Goal: Check status: Check status

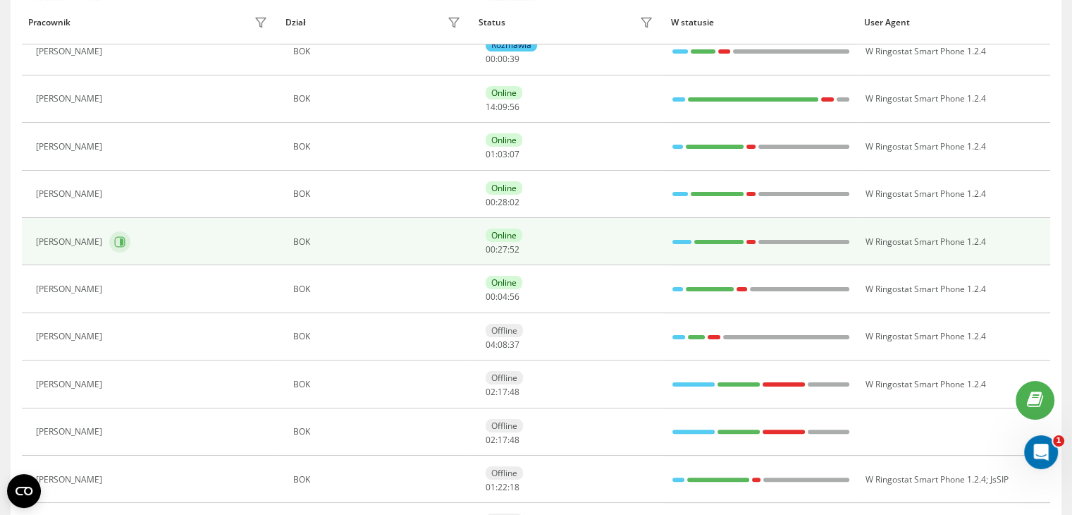
scroll to position [116, 0]
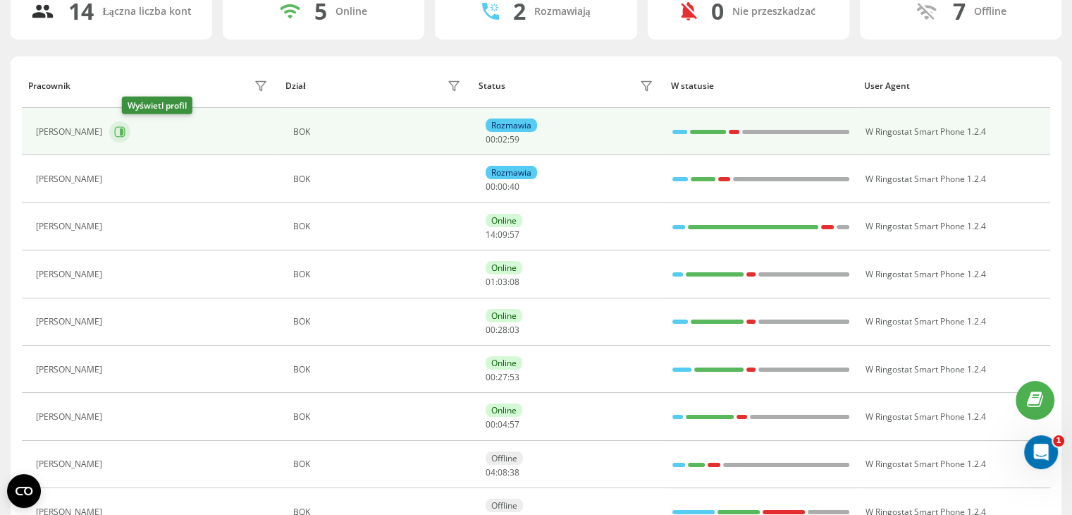
click at [126, 128] on icon at bounding box center [120, 131] width 11 height 11
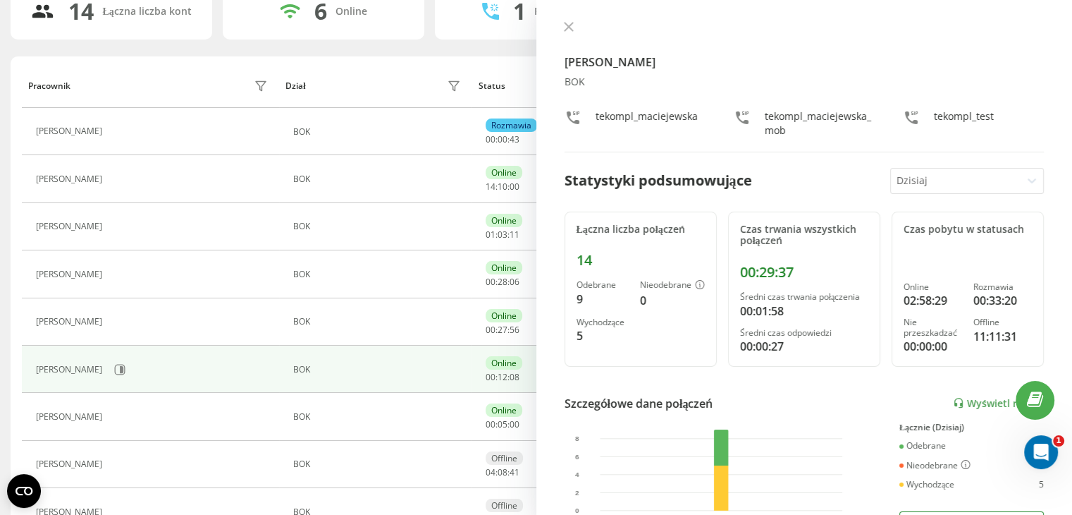
drag, startPoint x: 567, startPoint y: 32, endPoint x: 470, endPoint y: 43, distance: 97.2
click at [567, 32] on button at bounding box center [569, 27] width 18 height 13
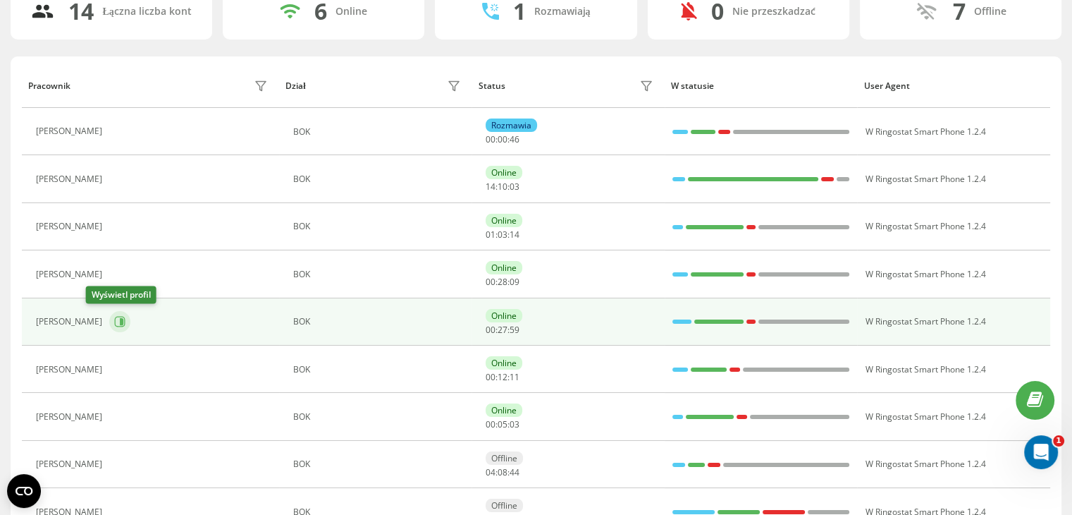
click at [114, 319] on icon at bounding box center [119, 321] width 11 height 11
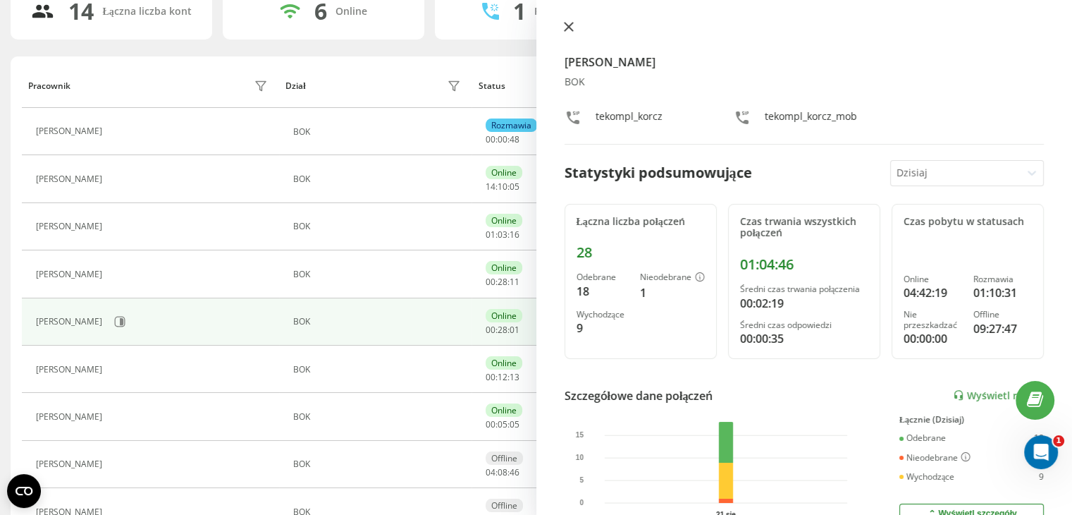
click at [565, 30] on icon at bounding box center [568, 27] width 8 height 8
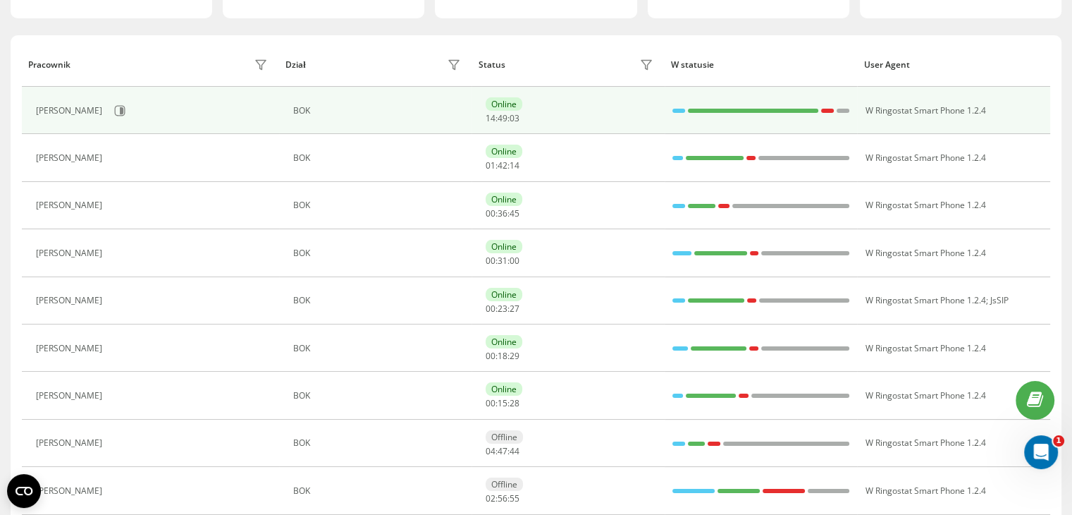
scroll to position [141, 0]
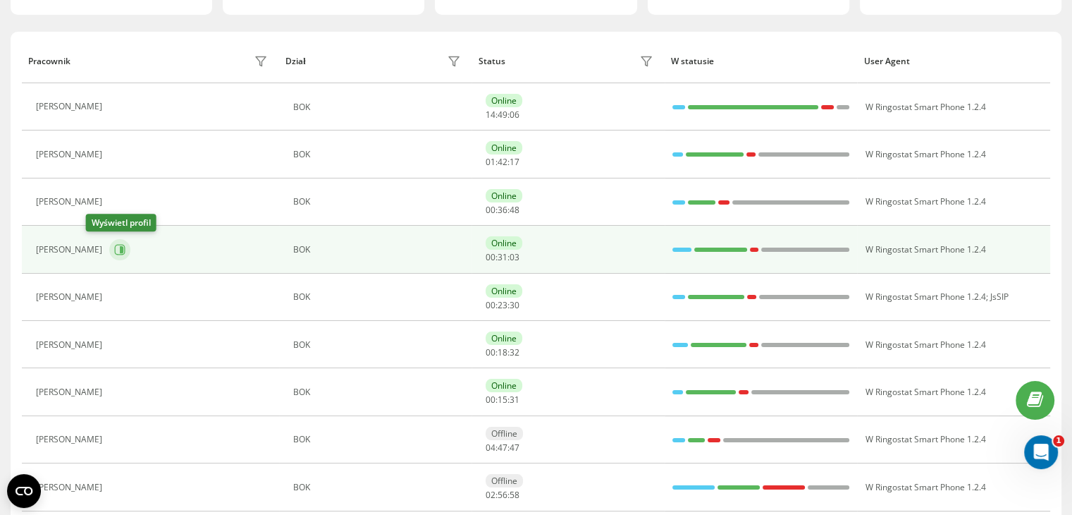
click at [109, 245] on button at bounding box center [119, 249] width 21 height 21
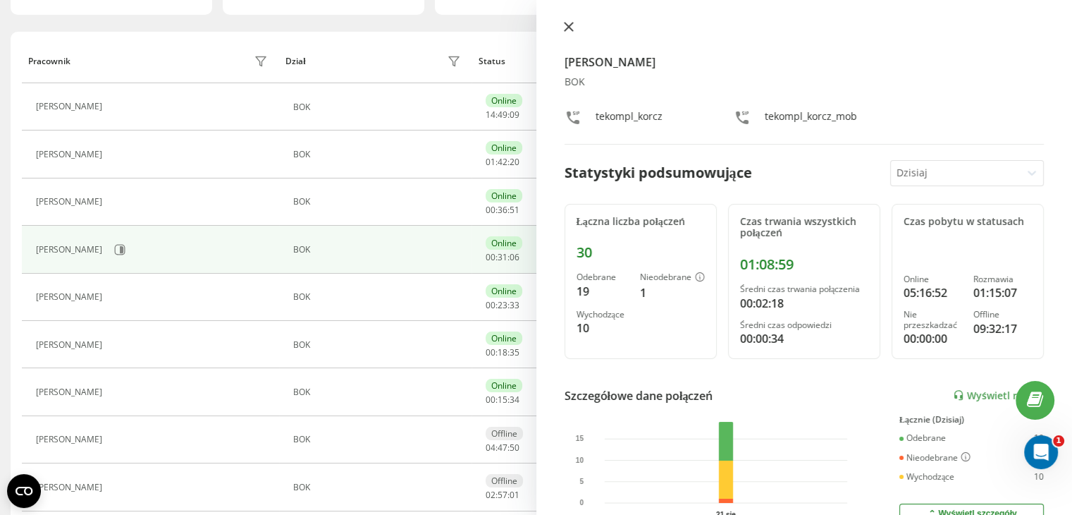
click at [562, 30] on button at bounding box center [569, 27] width 18 height 13
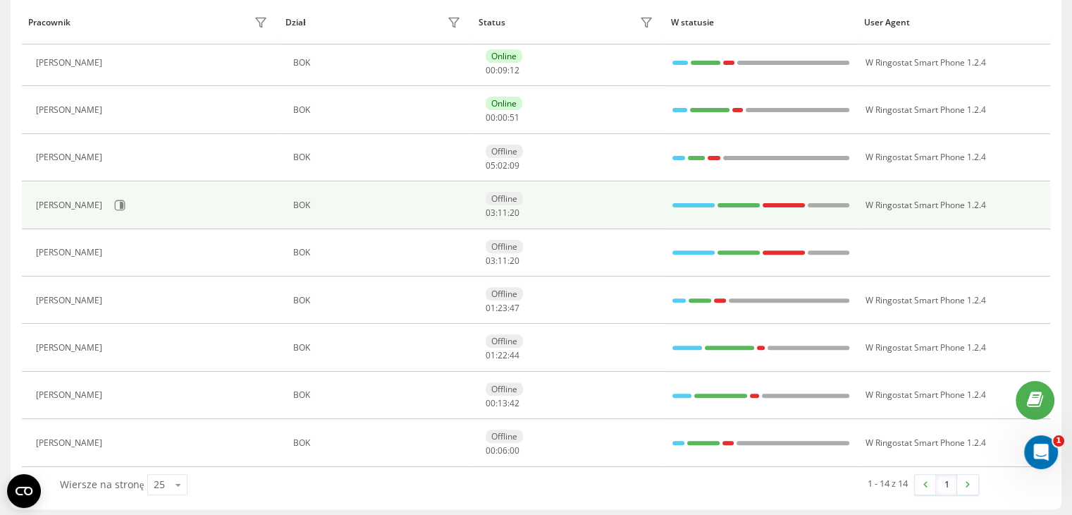
scroll to position [425, 0]
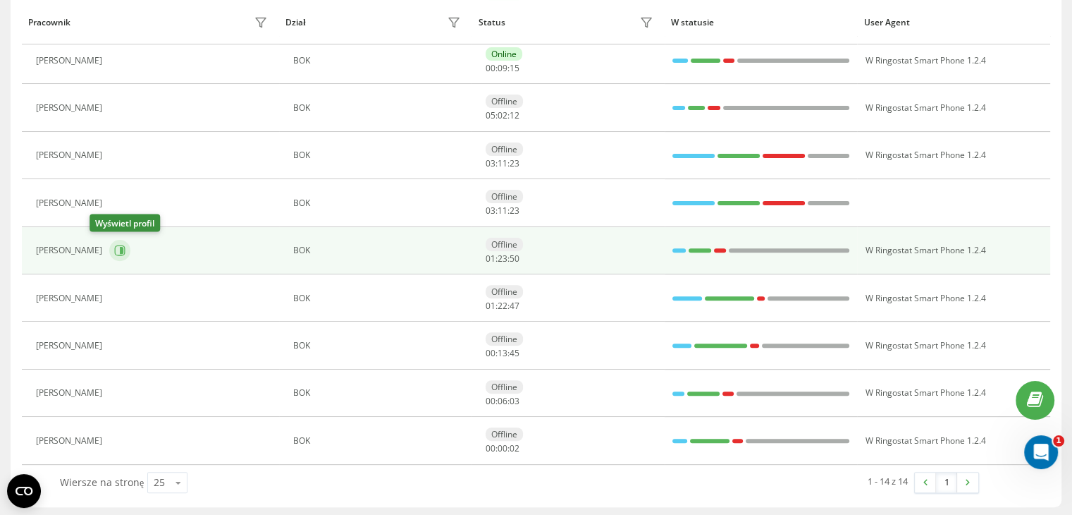
click at [120, 247] on icon at bounding box center [122, 250] width 4 height 7
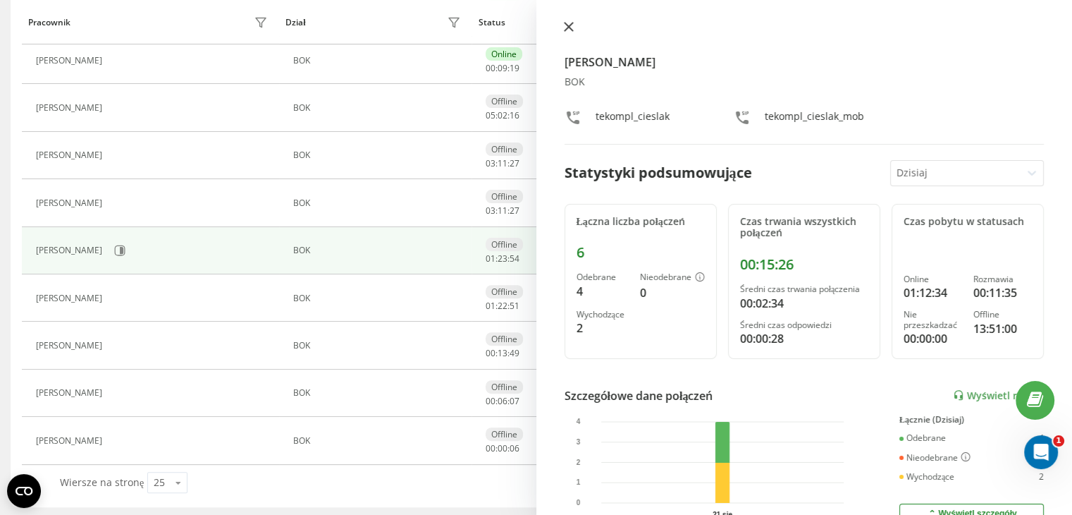
click at [573, 25] on button at bounding box center [569, 27] width 18 height 13
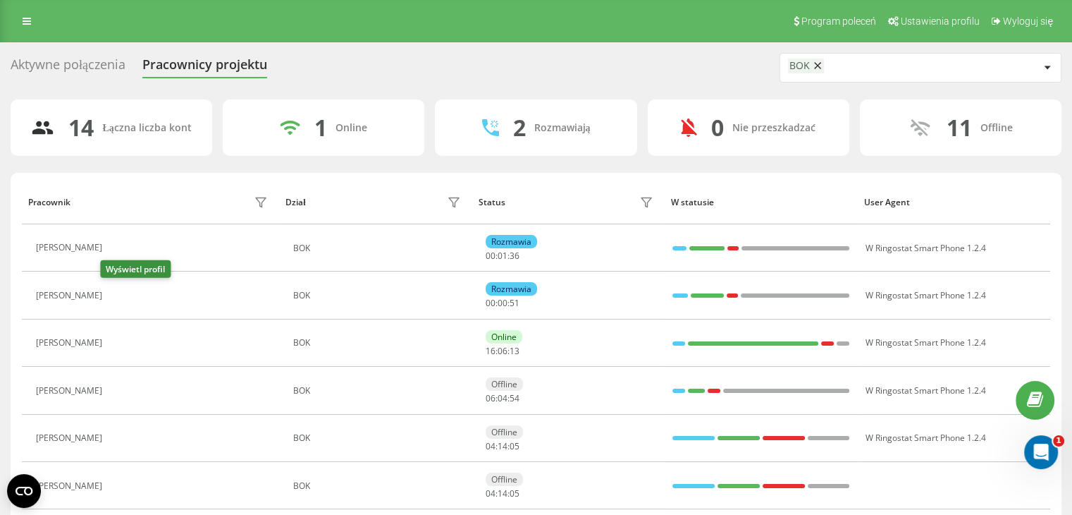
click at [118, 292] on icon at bounding box center [120, 295] width 4 height 7
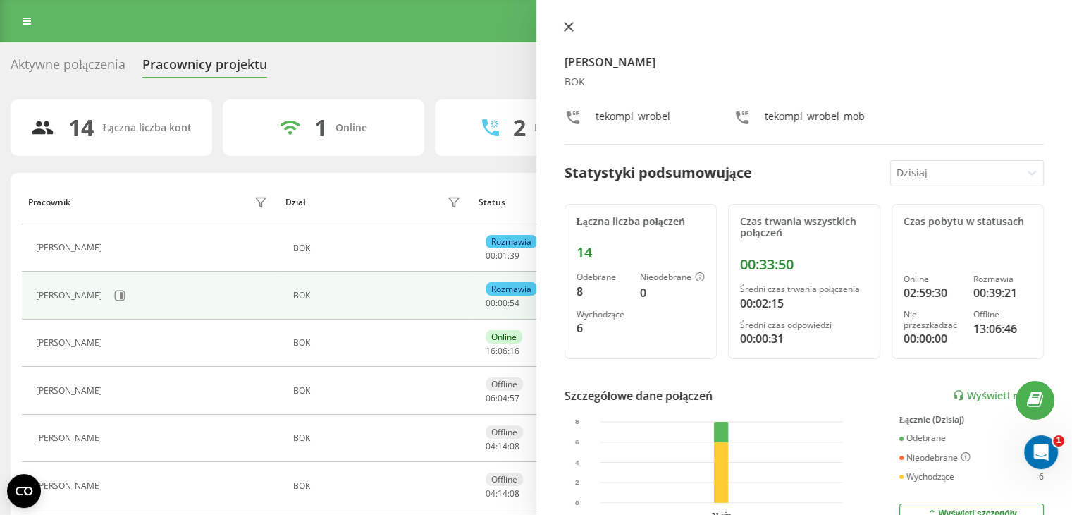
click at [565, 25] on icon at bounding box center [569, 27] width 10 height 10
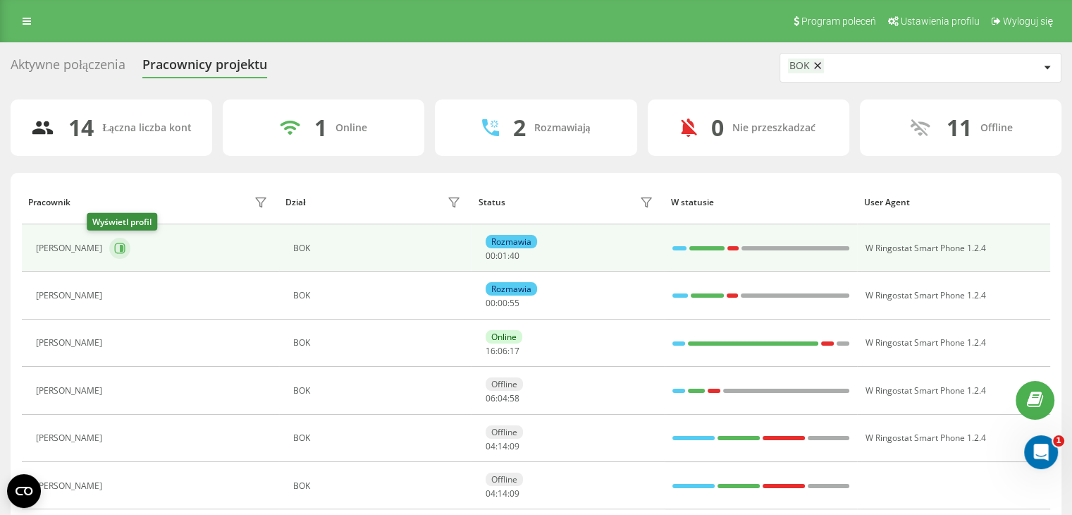
click at [114, 252] on icon at bounding box center [119, 248] width 11 height 11
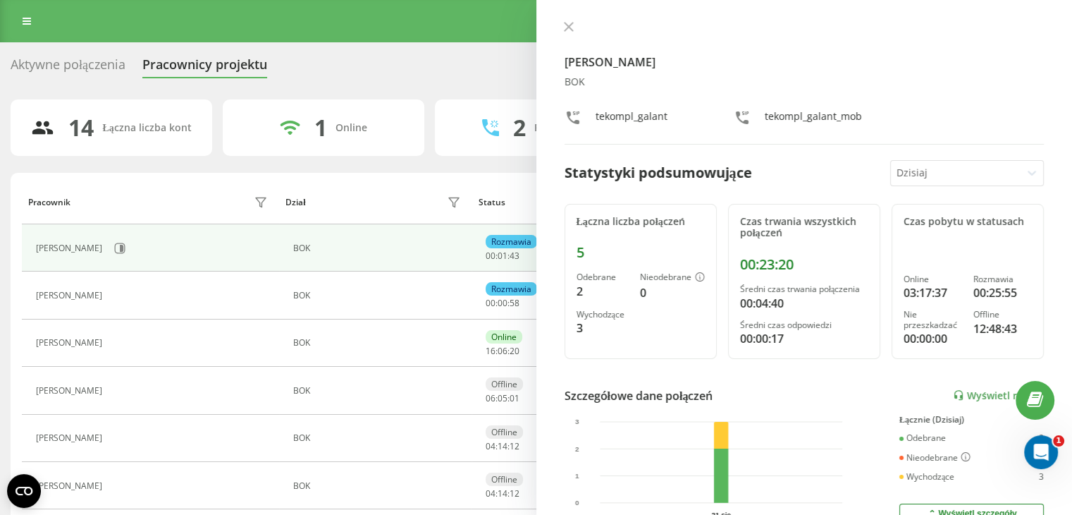
drag, startPoint x: 573, startPoint y: 27, endPoint x: 479, endPoint y: 39, distance: 93.9
click at [573, 27] on icon at bounding box center [569, 27] width 10 height 10
